Goal: Information Seeking & Learning: Check status

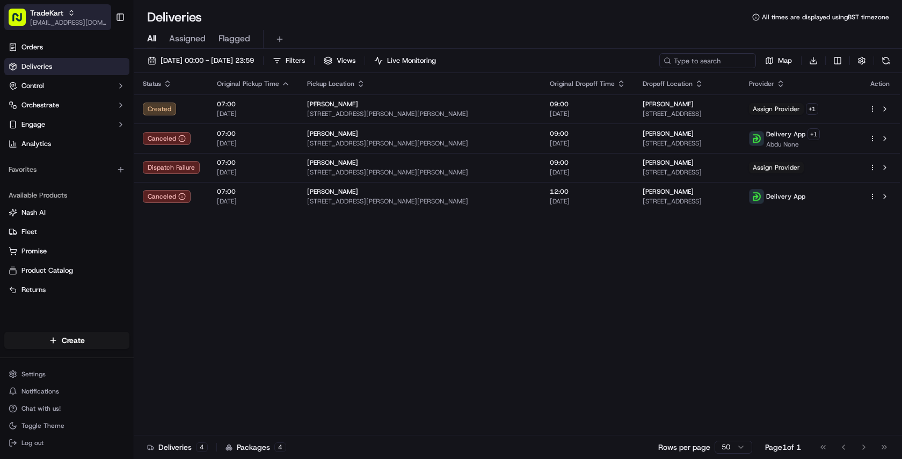
click at [81, 14] on div "TradeKart" at bounding box center [68, 13] width 77 height 11
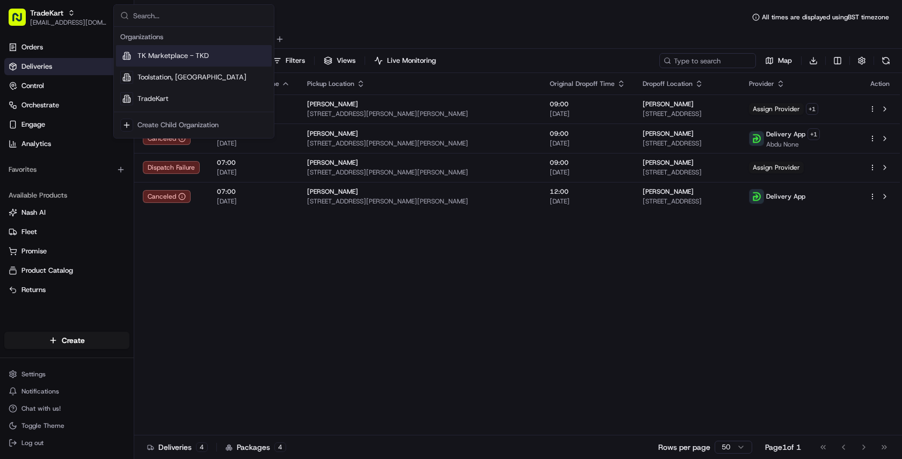
click at [195, 53] on span "TK Marketplace - TKD" at bounding box center [172, 56] width 71 height 10
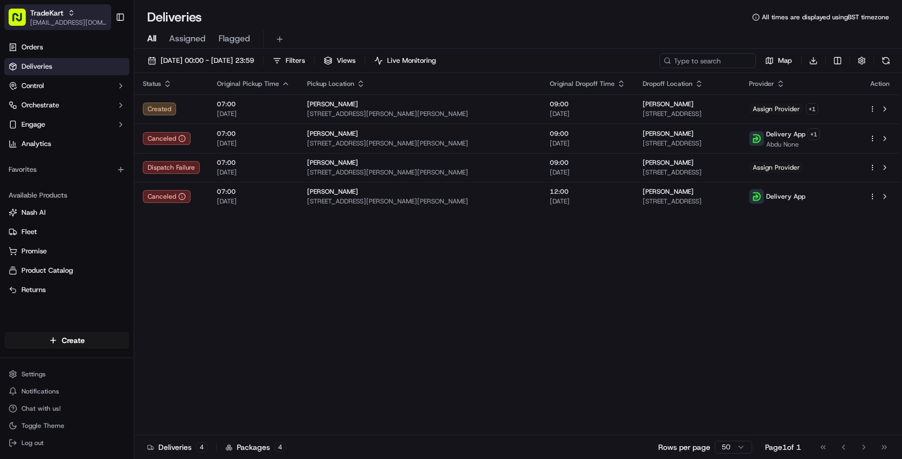
click at [54, 13] on span "TradeKart" at bounding box center [46, 13] width 33 height 11
click at [61, 14] on span "TK Marketplace - TKD" at bounding box center [62, 13] width 65 height 11
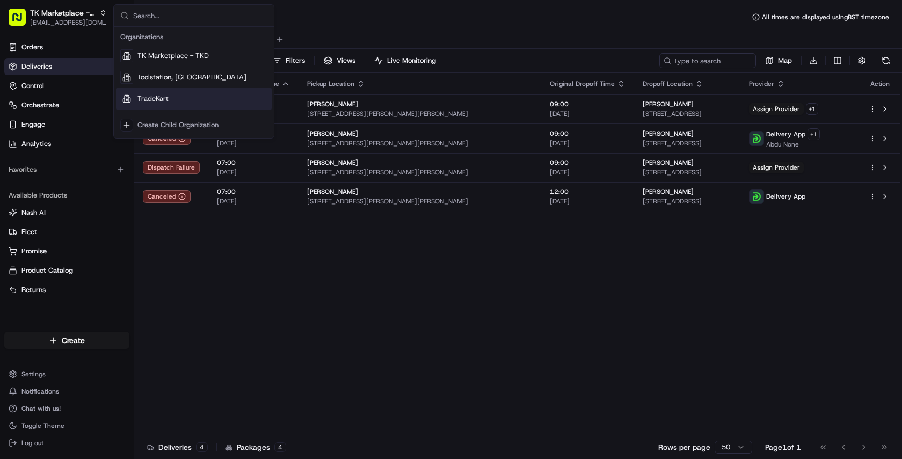
click at [157, 98] on span "TradeKart" at bounding box center [152, 99] width 31 height 10
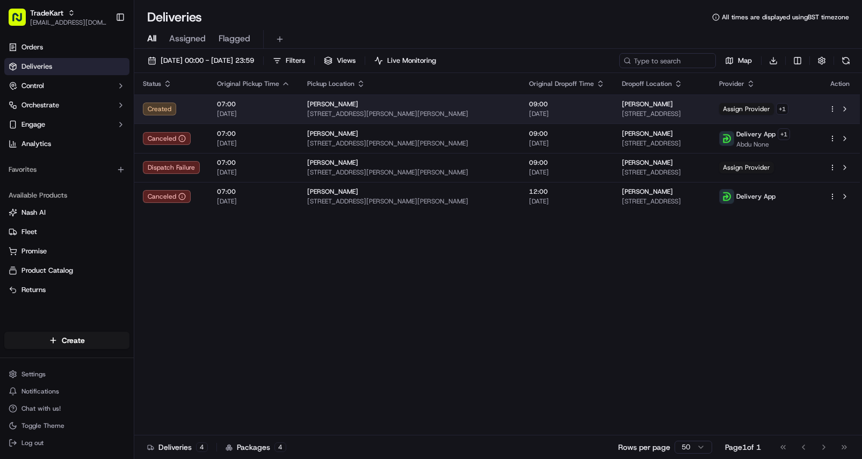
click at [622, 114] on span "[STREET_ADDRESS]" at bounding box center [662, 114] width 80 height 9
